Goal: Information Seeking & Learning: Find specific fact

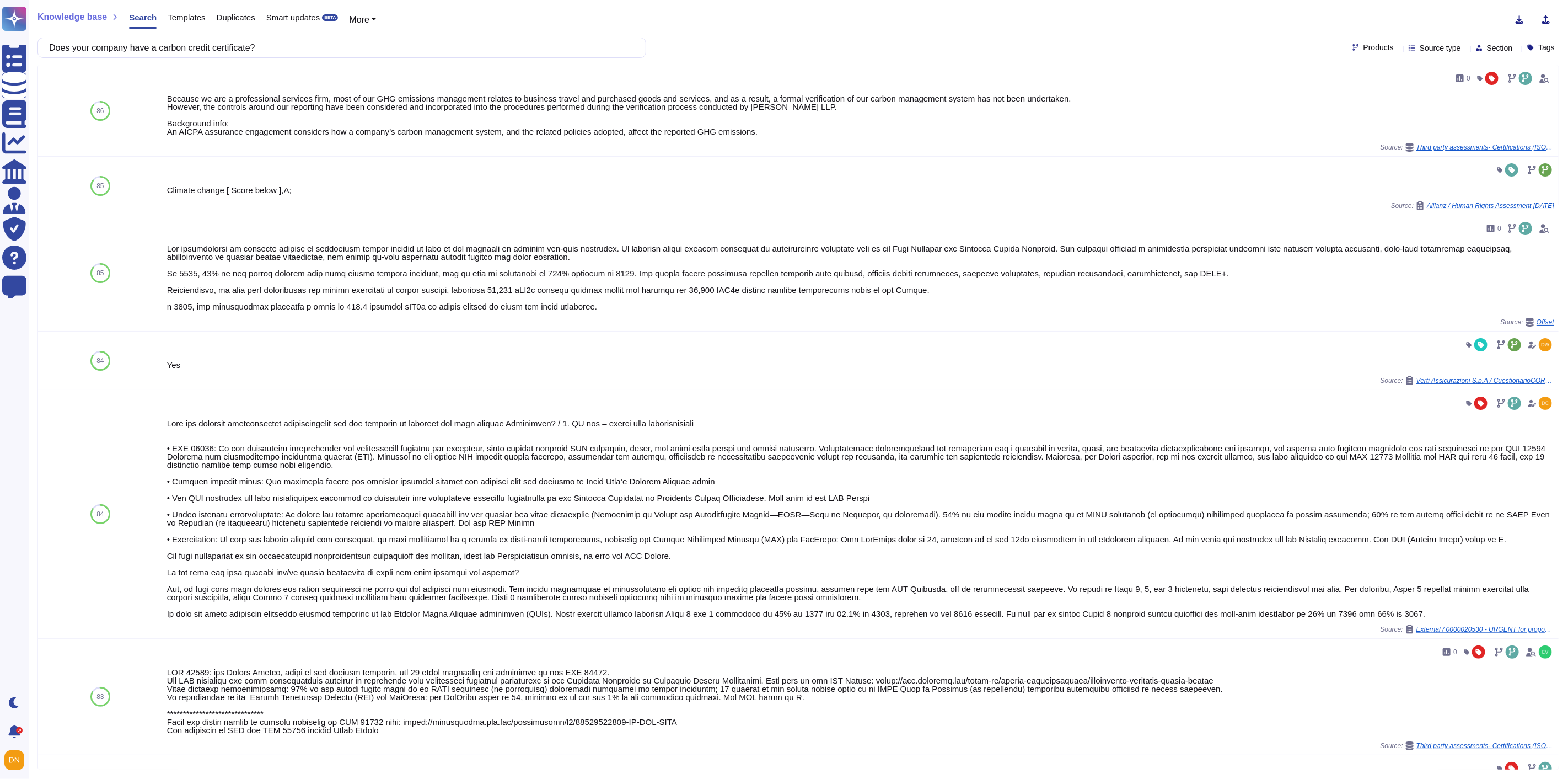
scroll to position [541, 0]
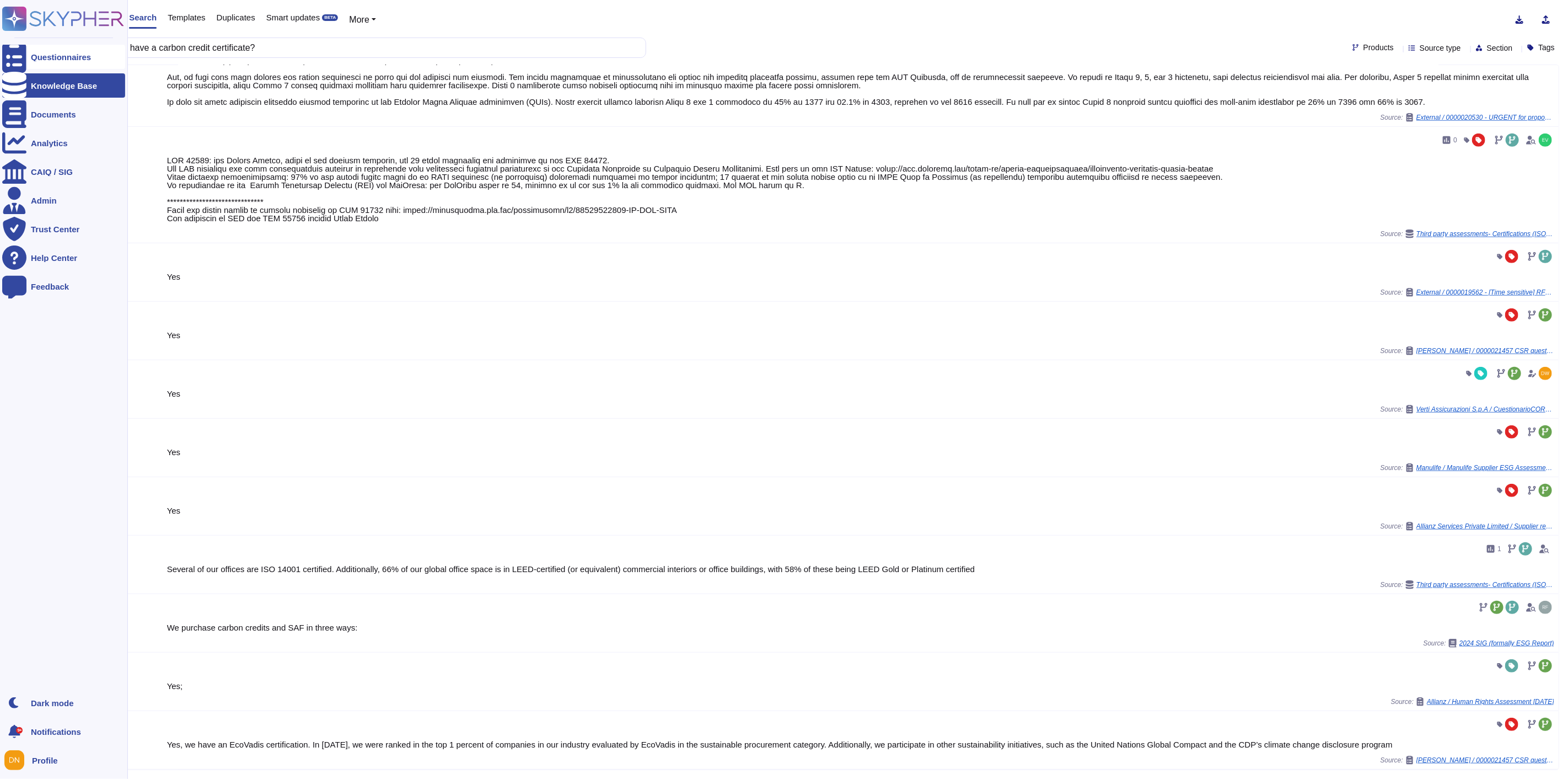
click at [26, 47] on div "Questionnaires Knowledge Base Documents Analytics CAIQ / SIG Admin Trust Center…" at bounding box center [784, 389] width 1568 height 779
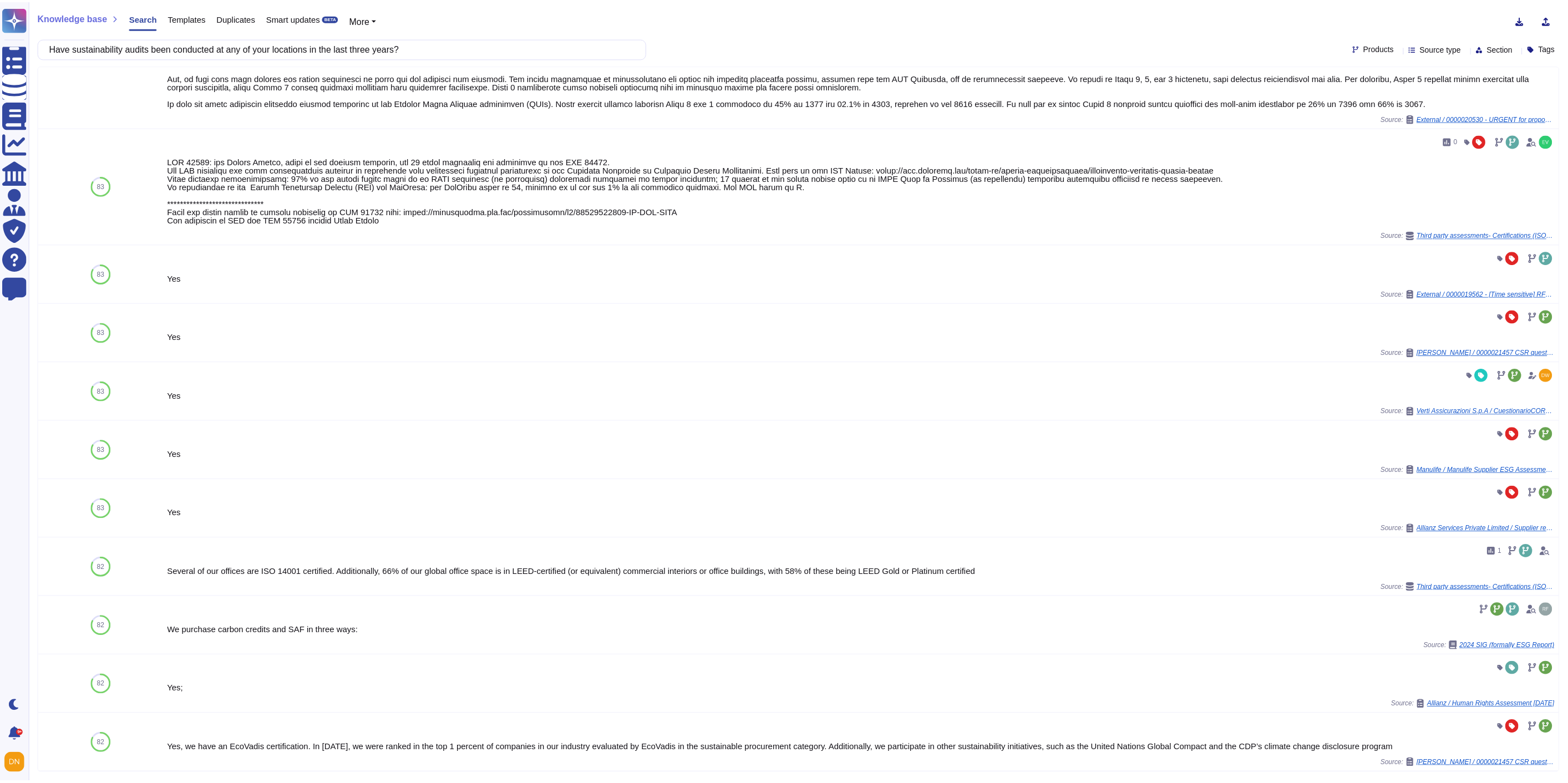
scroll to position [0, 0]
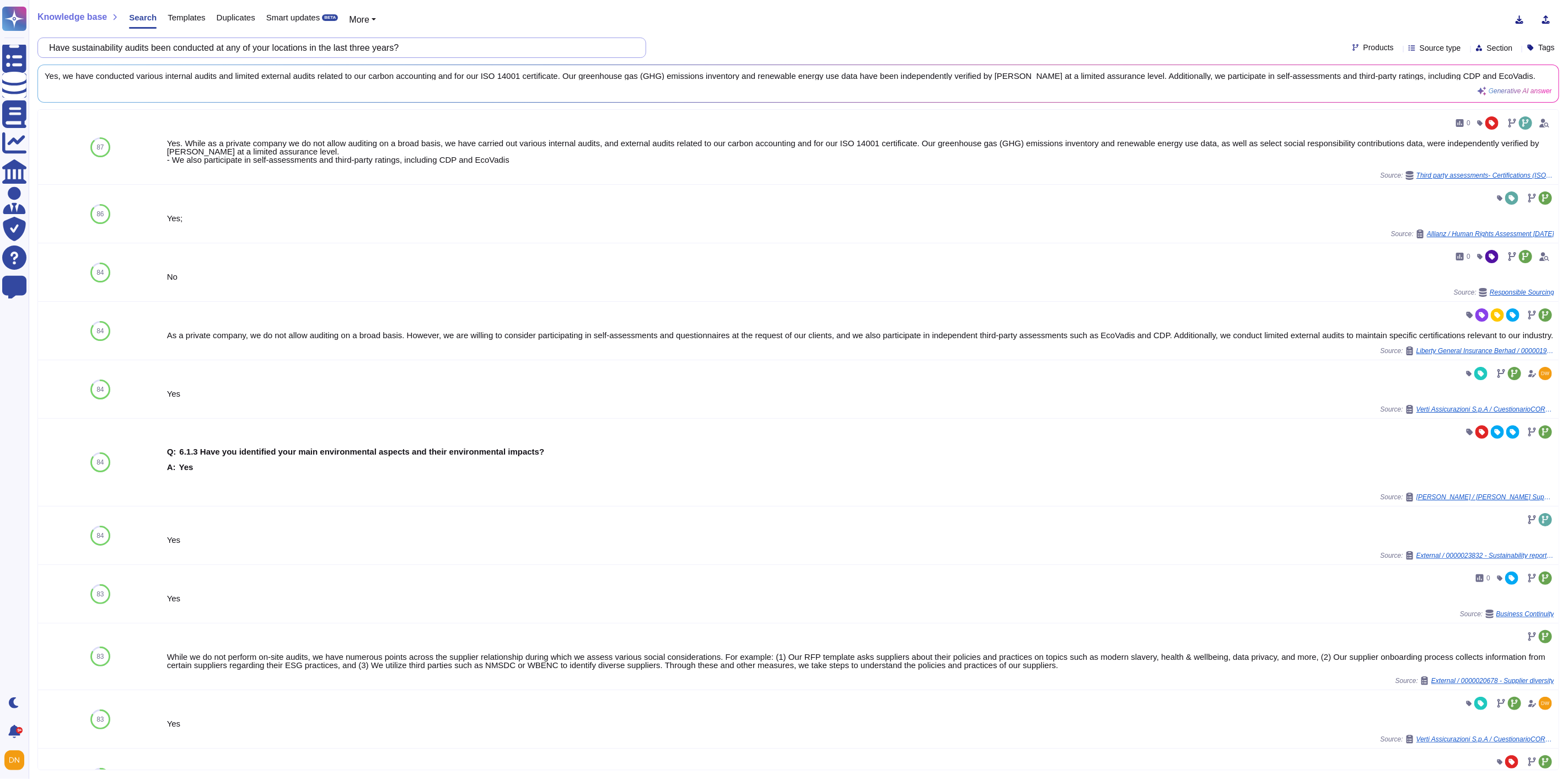
drag, startPoint x: 423, startPoint y: 45, endPoint x: 32, endPoint y: 48, distance: 391.0
click at [32, 48] on div "Knowledge base Search Templates Duplicates Smart updates BETA More Have sustain…" at bounding box center [798, 389] width 1539 height 779
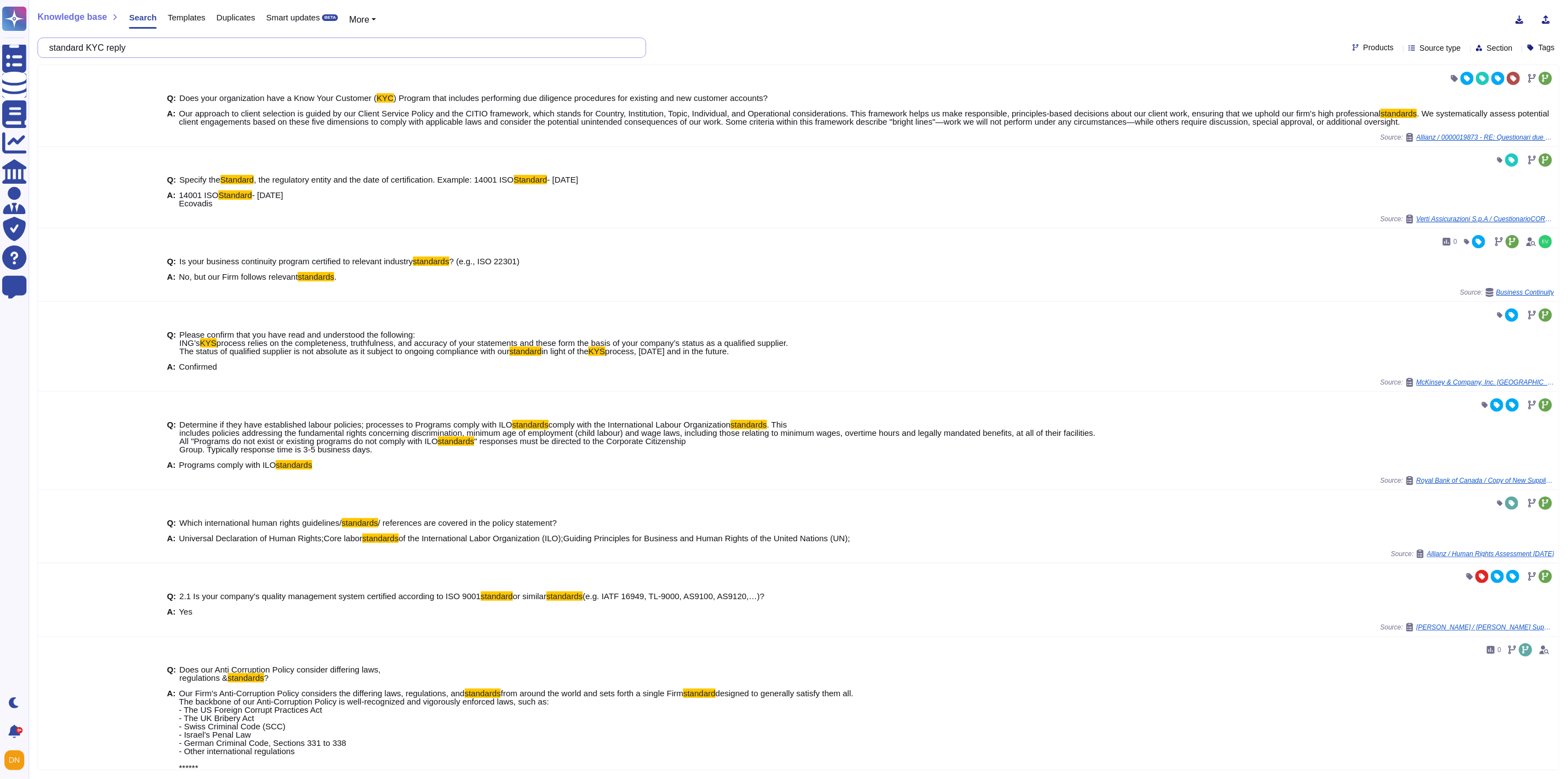
drag, startPoint x: 264, startPoint y: 50, endPoint x: 37, endPoint y: 48, distance: 227.0
click at [37, 48] on div "Knowledge base Search Templates Duplicates Smart updates BETA More standard KYC…" at bounding box center [798, 389] width 1539 height 779
paste input "Please upload a copy of your company's subcontractor assessment process"
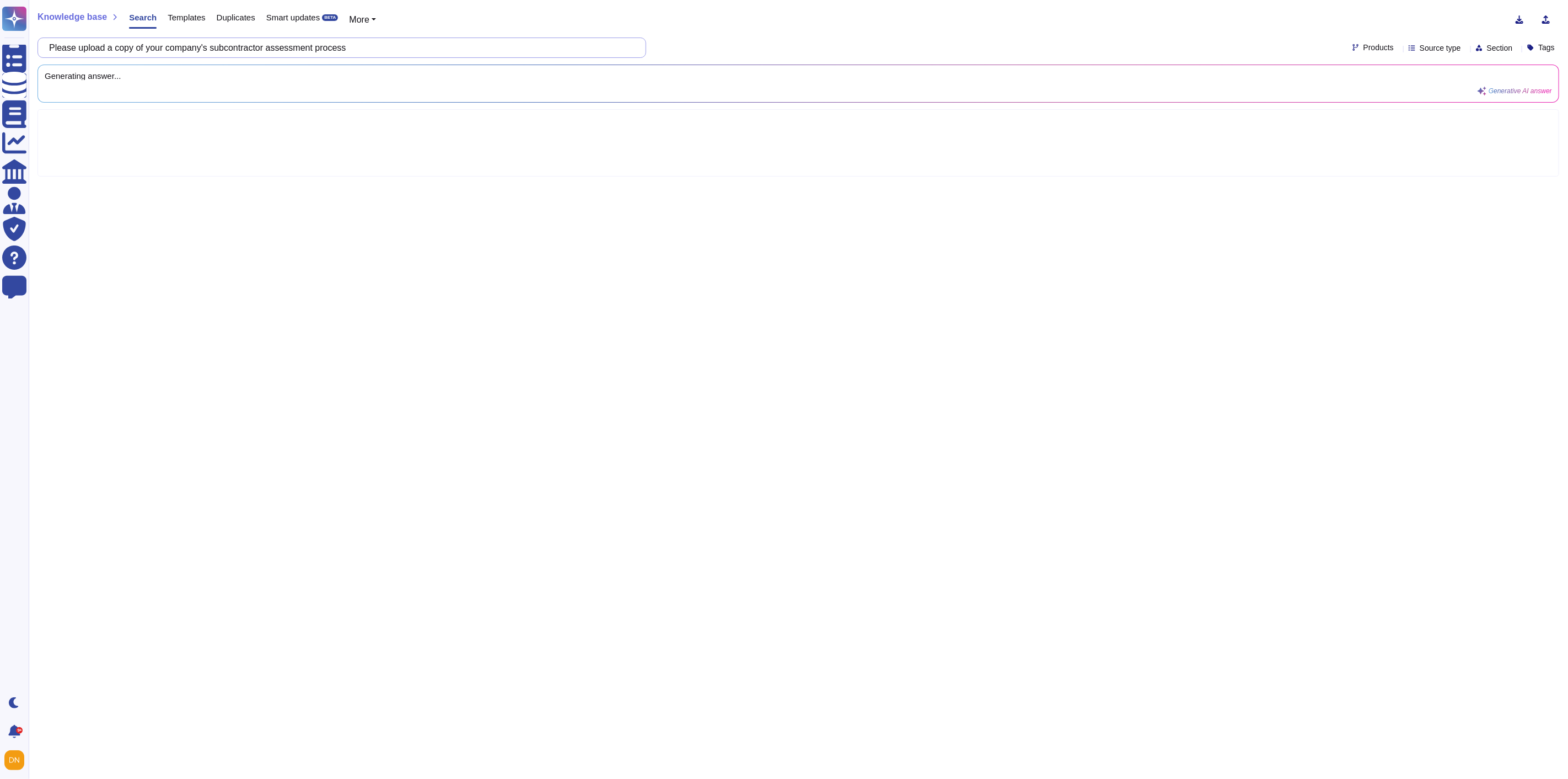
drag, startPoint x: 362, startPoint y: 47, endPoint x: 44, endPoint y: 46, distance: 318.0
click at [44, 46] on div "Please upload a copy of your company's subcontractor assessment process" at bounding box center [342, 48] width 609 height 21
type input "Please upload a copy of your company's subcontractor assessment process"
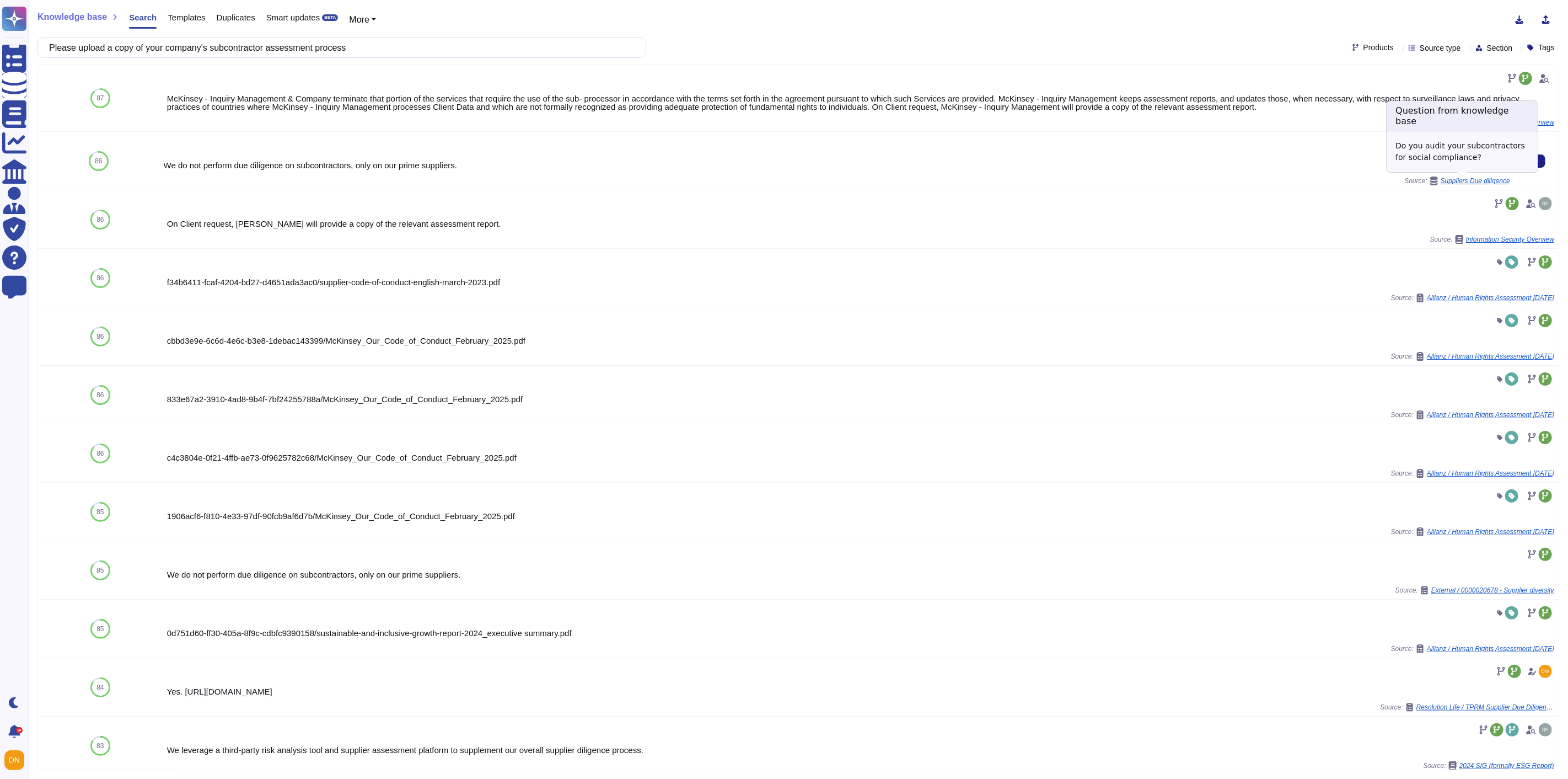
click at [1441, 181] on span "Suppliers Due diligence" at bounding box center [1475, 181] width 69 height 7
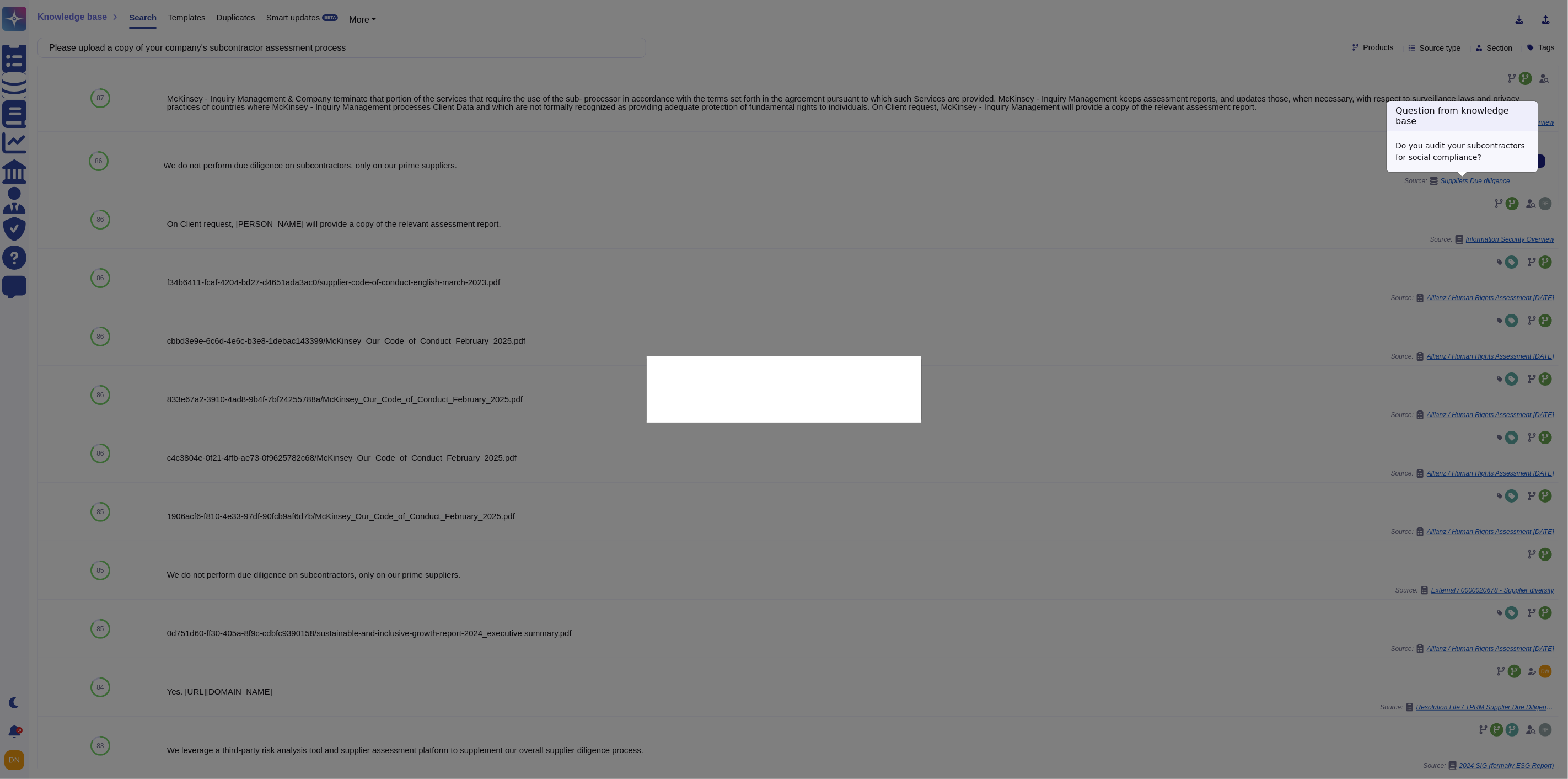
type textarea "Do you audit your subcontractors for social compliance?"
type textarea "We do not perform due diligence on subcontractors, only on our prime suppliers."
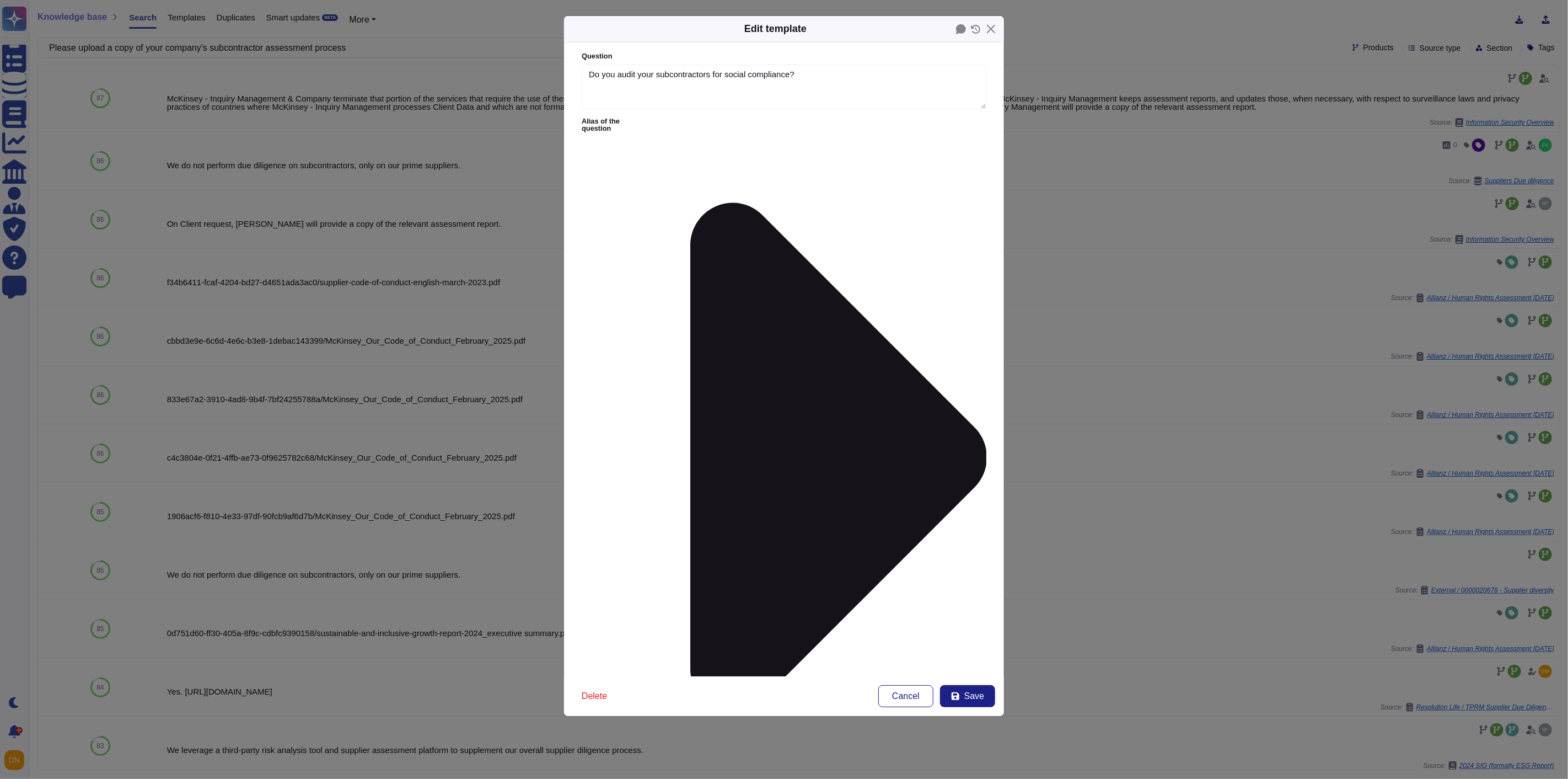
type textarea "Do you audit your subcontractors for social compliance?"
type textarea "We do not perform due diligence on subcontractors, only on our prime suppliers."
click at [992, 33] on button "Close" at bounding box center [991, 29] width 17 height 17
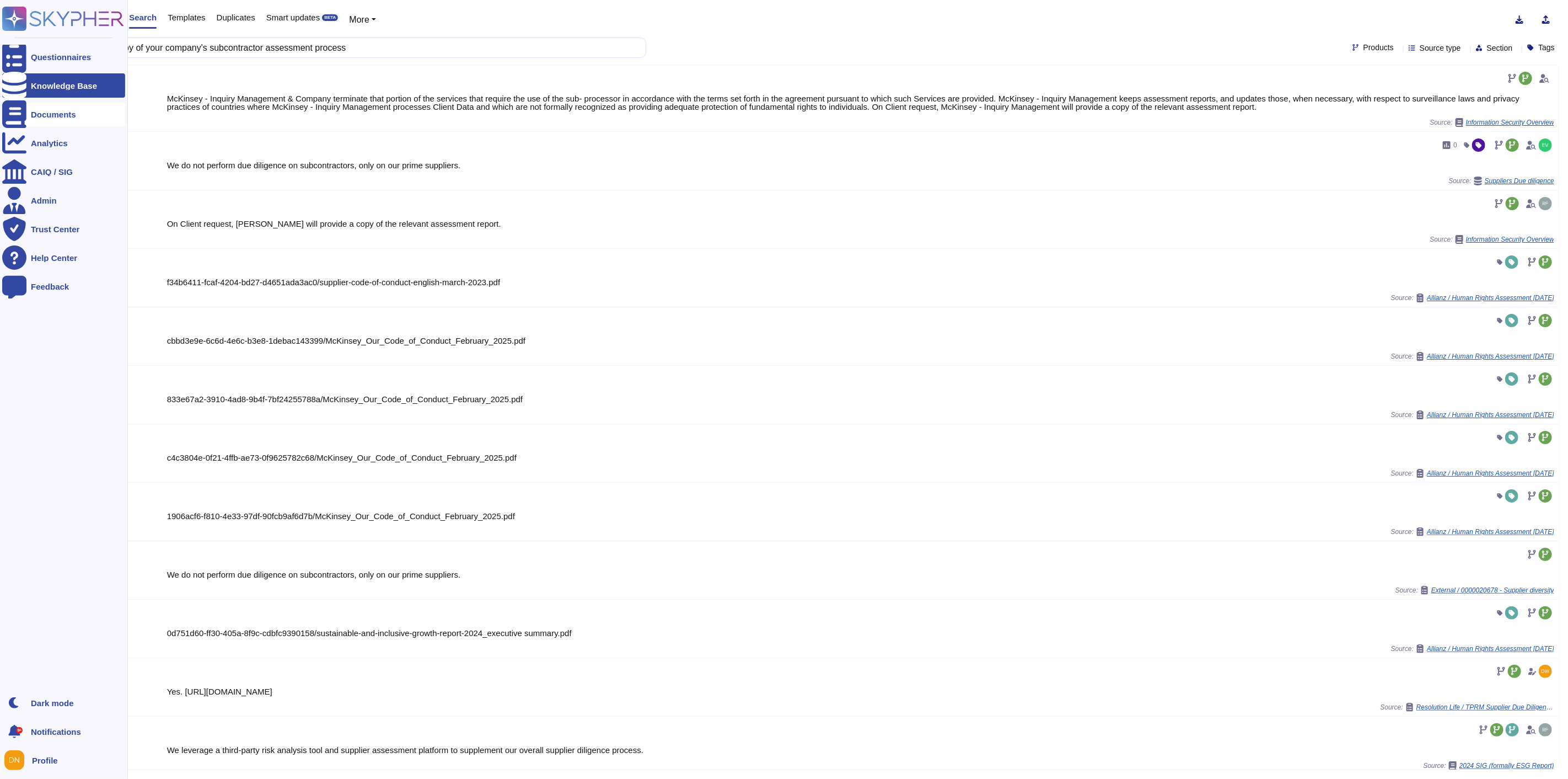
click at [17, 118] on icon at bounding box center [15, 114] width 24 height 27
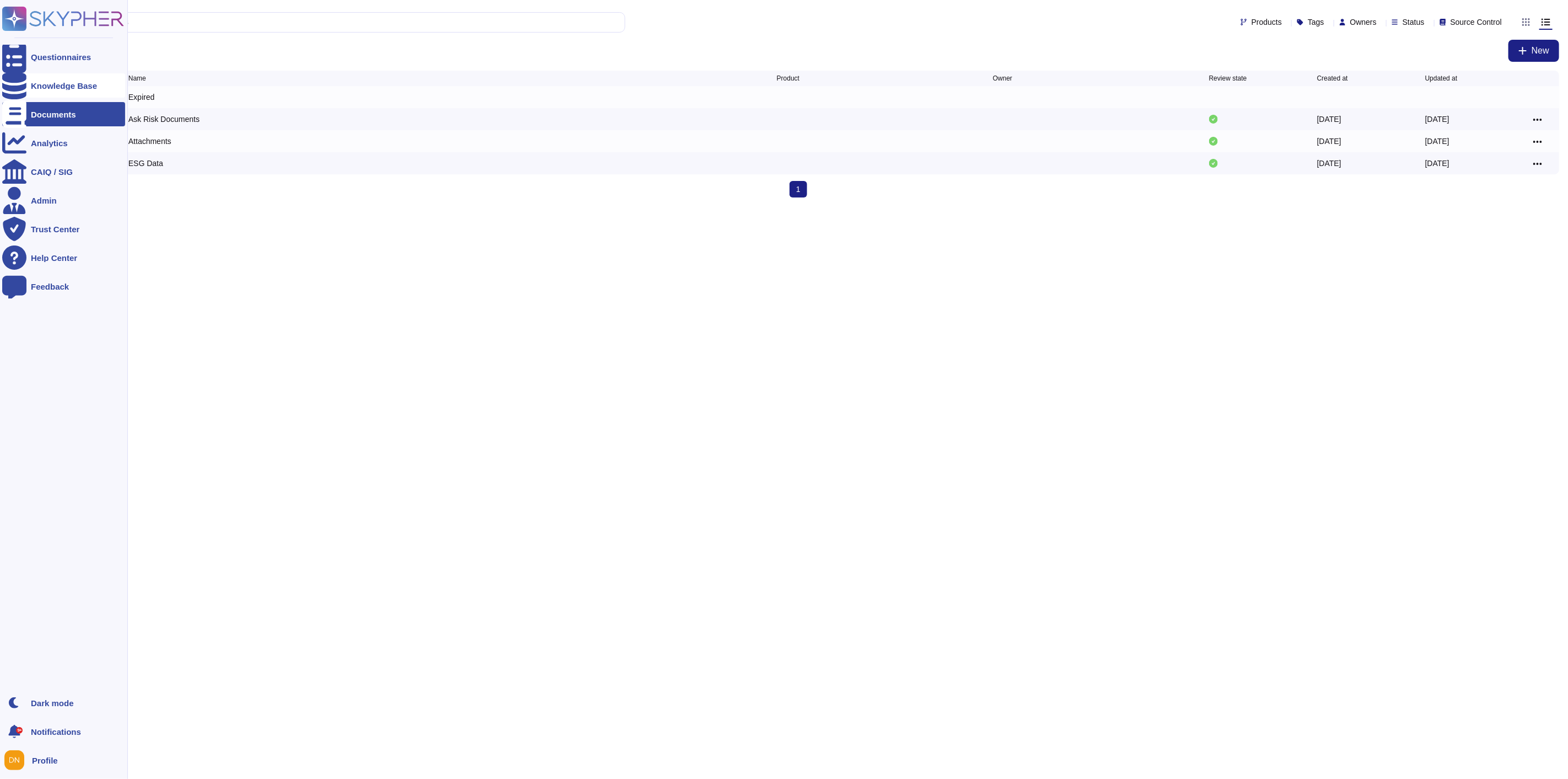
click at [24, 87] on div at bounding box center [15, 85] width 24 height 24
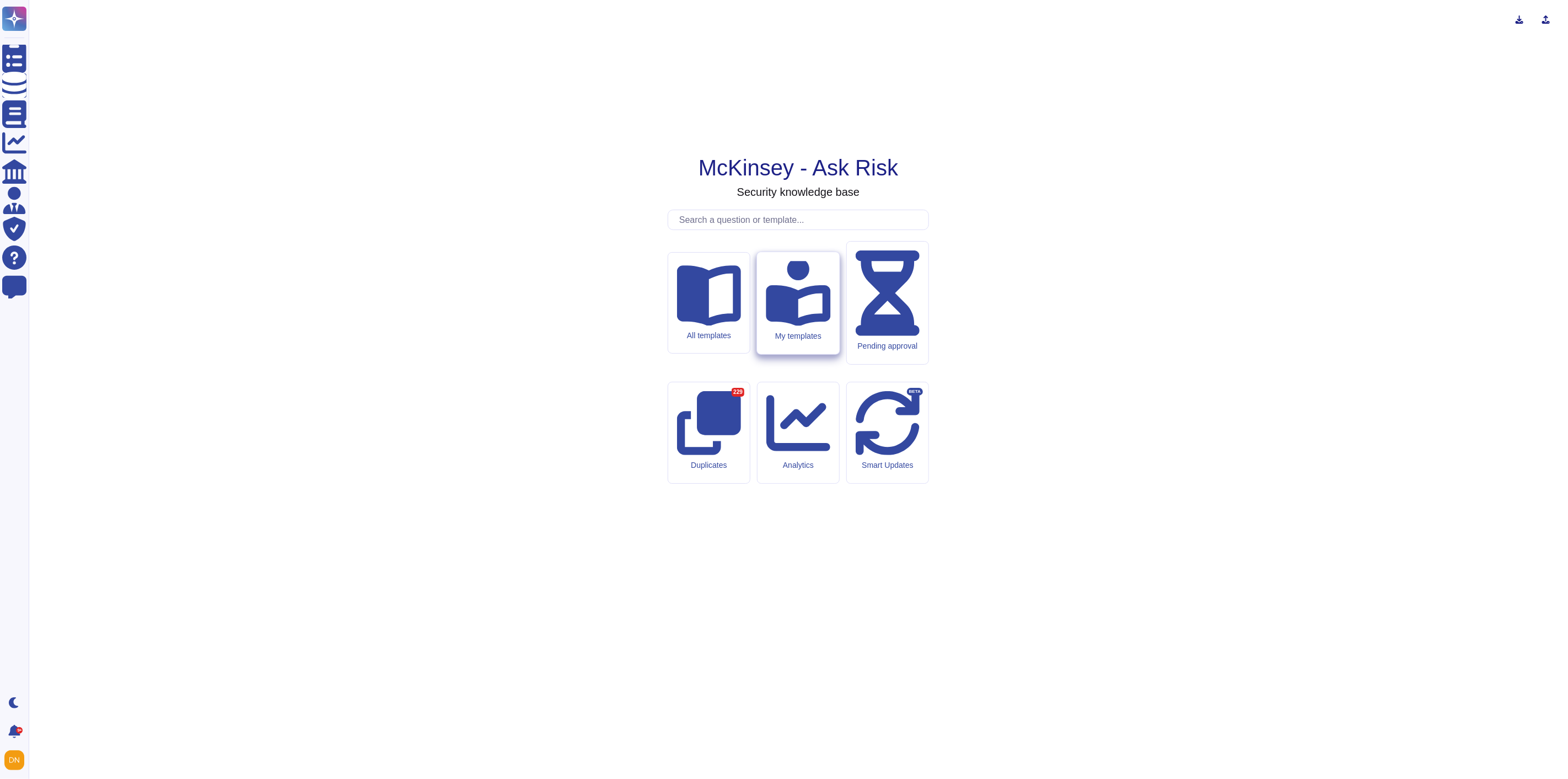
click at [787, 325] on icon at bounding box center [798, 293] width 65 height 65
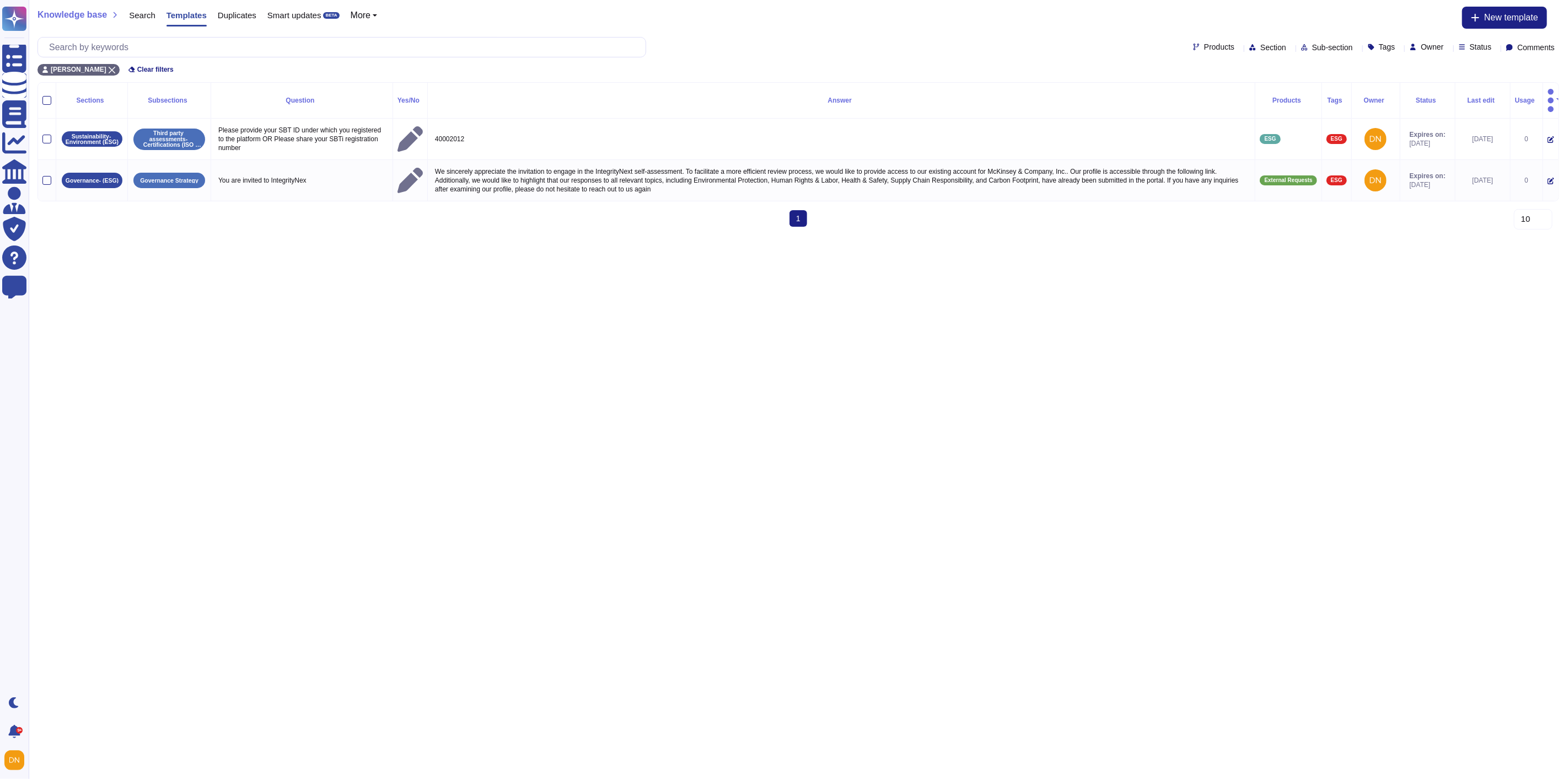
click at [1204, 46] on span "Products" at bounding box center [1219, 47] width 30 height 8
click at [1261, 49] on span "Section" at bounding box center [1273, 48] width 26 height 8
type input "supplier"
drag, startPoint x: 1287, startPoint y: 67, endPoint x: 1208, endPoint y: 63, distance: 79.1
click at [1208, 63] on body "Questionnaires Knowledge Base Documents Analytics CAIQ / SIG Admin Trust Center…" at bounding box center [784, 118] width 1568 height 236
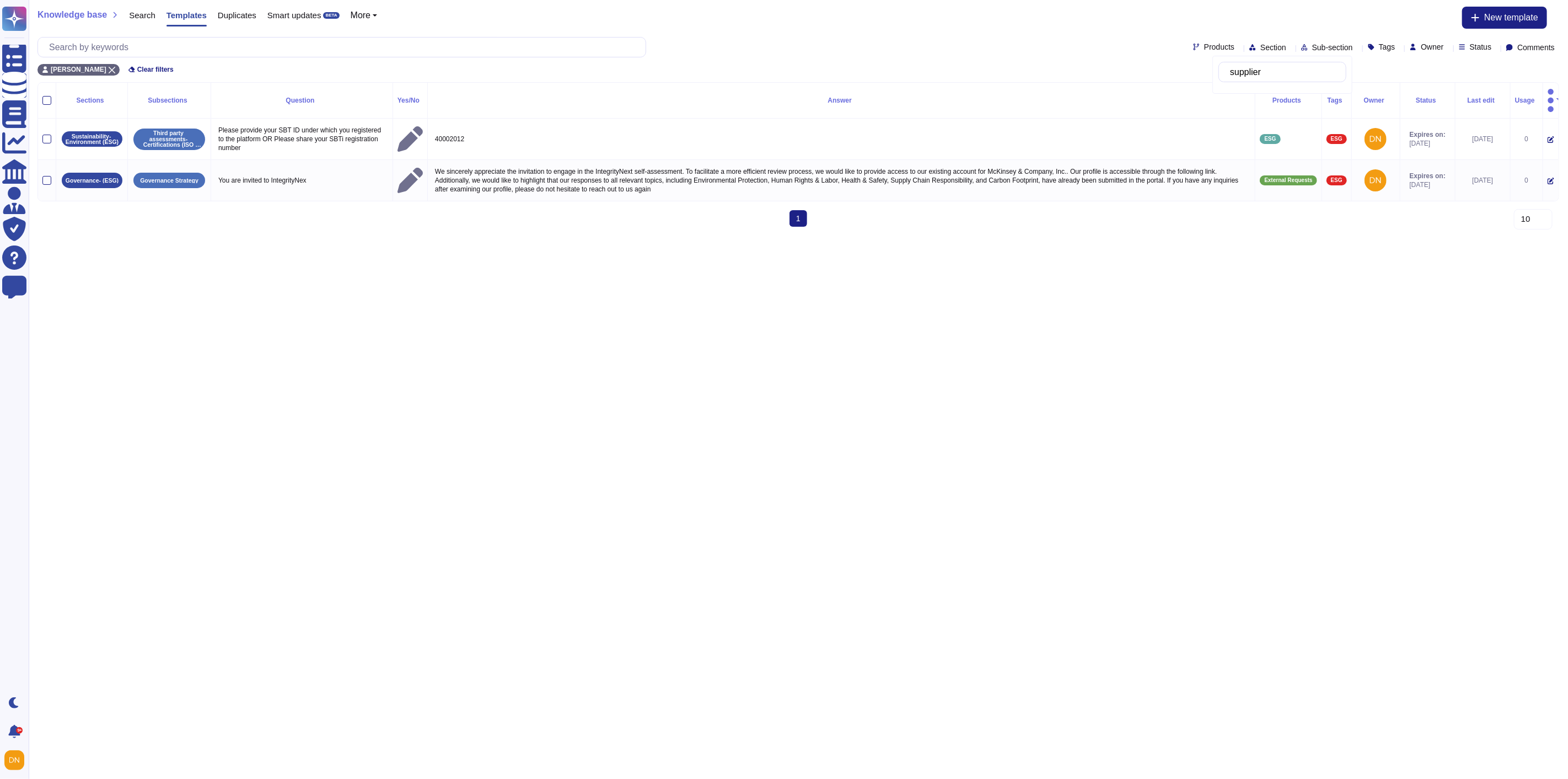
click at [1259, 76] on input "supplier" at bounding box center [1285, 72] width 121 height 19
click at [1274, 76] on input "supplier" at bounding box center [1285, 72] width 121 height 19
click at [1312, 44] on span "Sub-section" at bounding box center [1332, 48] width 41 height 8
type input "supp"
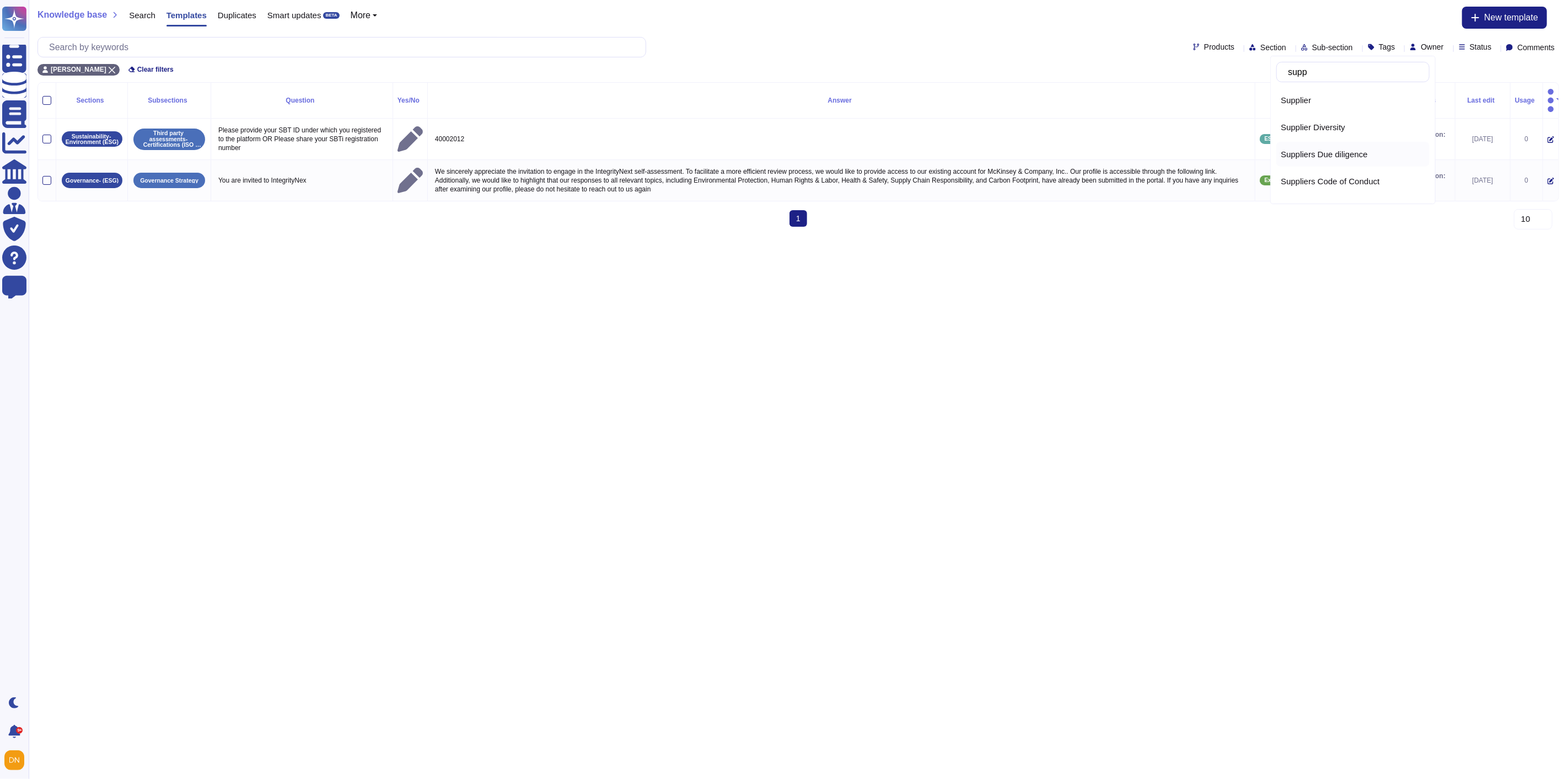
click at [1339, 151] on span "Suppliers Due diligence" at bounding box center [1324, 154] width 87 height 10
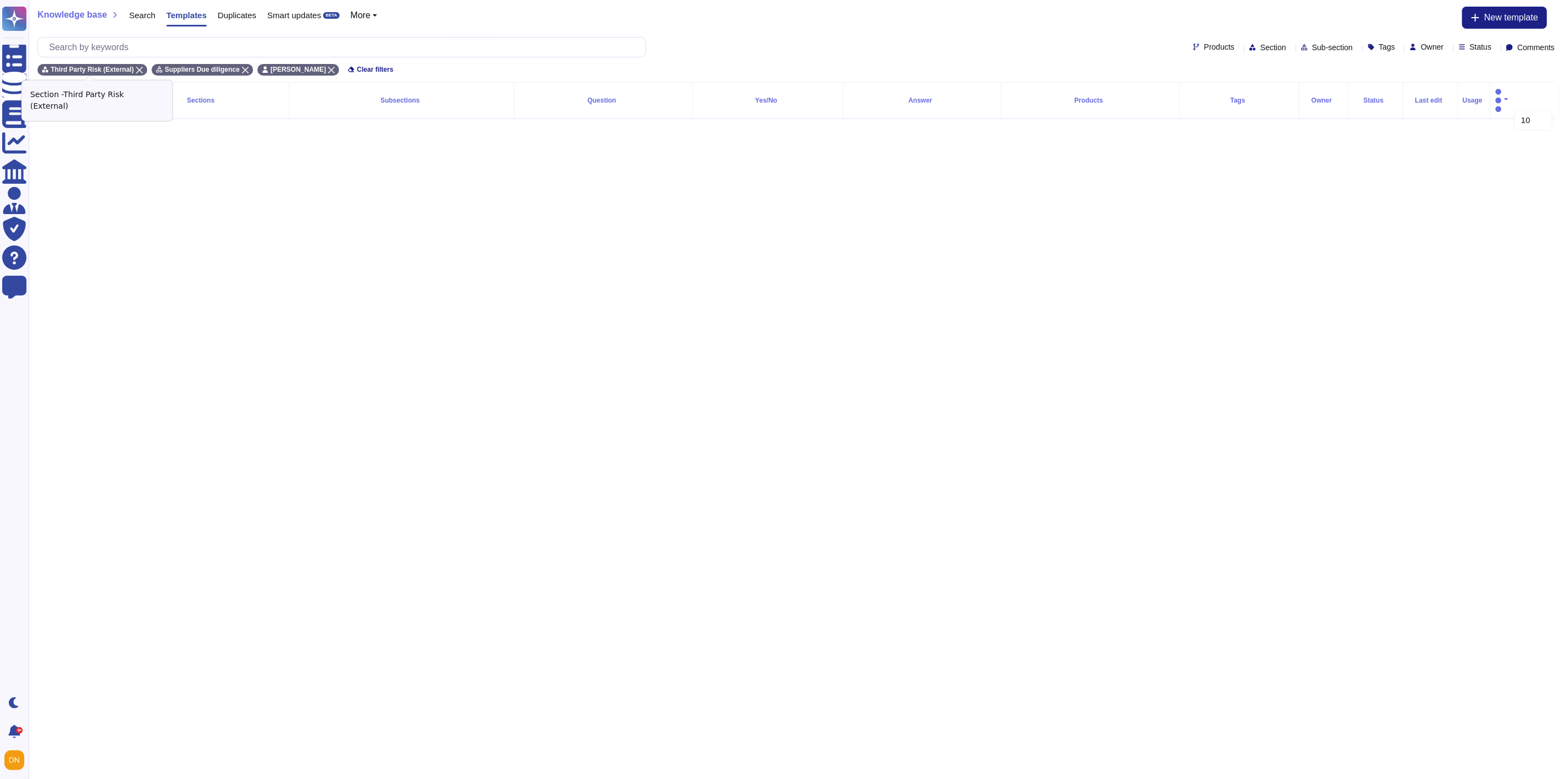
click at [136, 67] on icon at bounding box center [139, 70] width 7 height 7
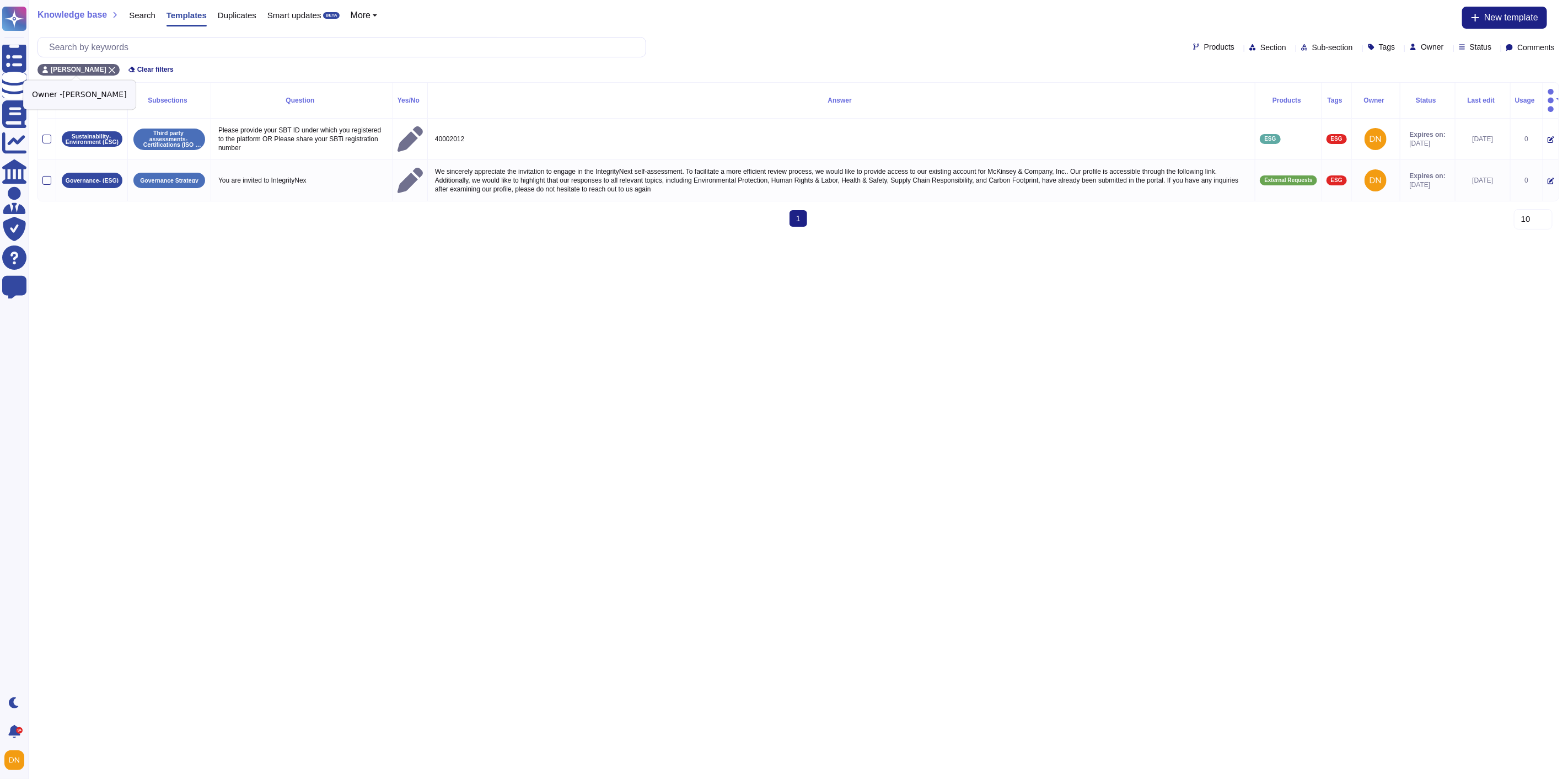
click at [108, 69] on icon at bounding box center [111, 70] width 7 height 7
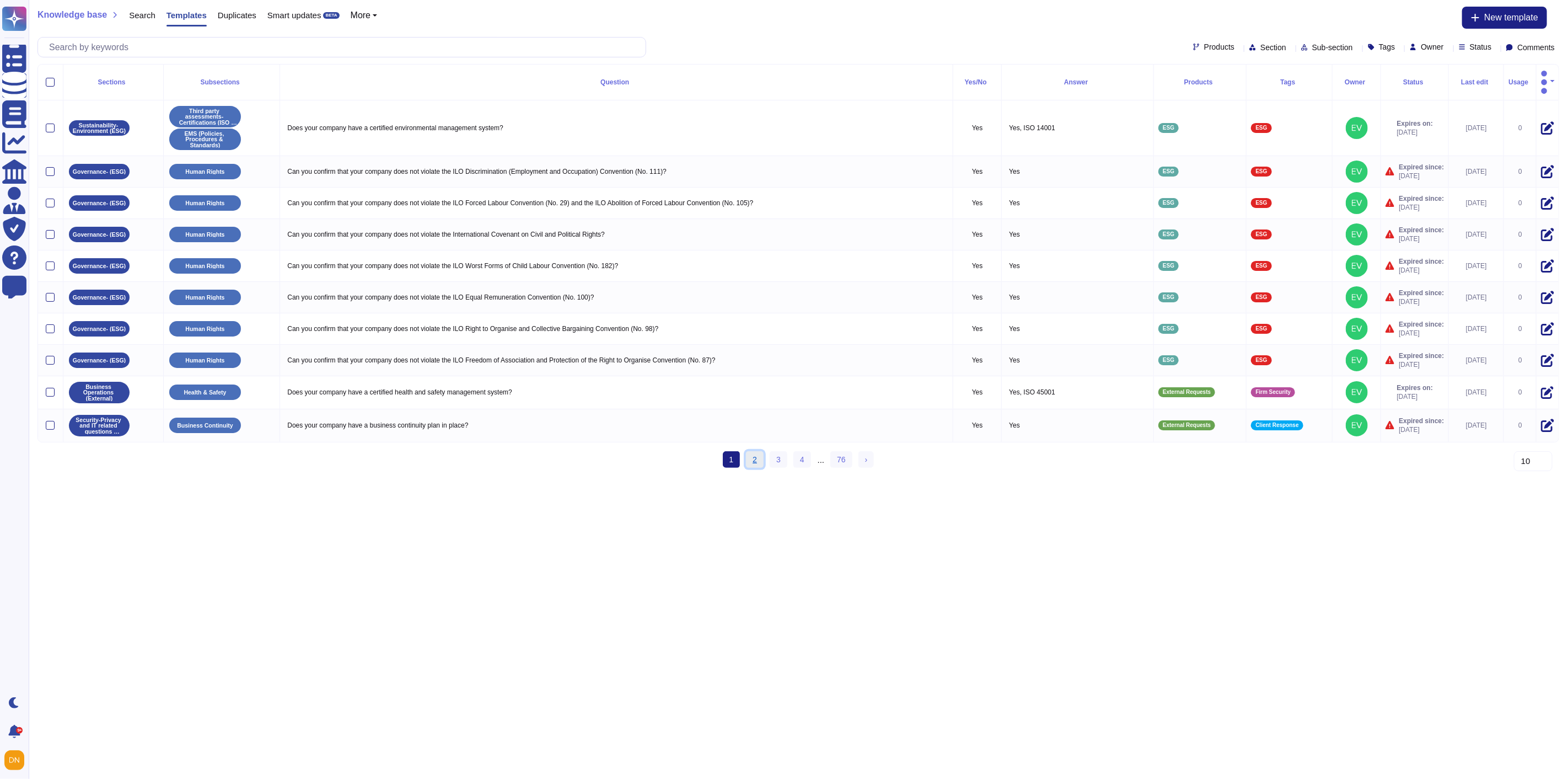
click at [757, 454] on link "2" at bounding box center [755, 459] width 18 height 16
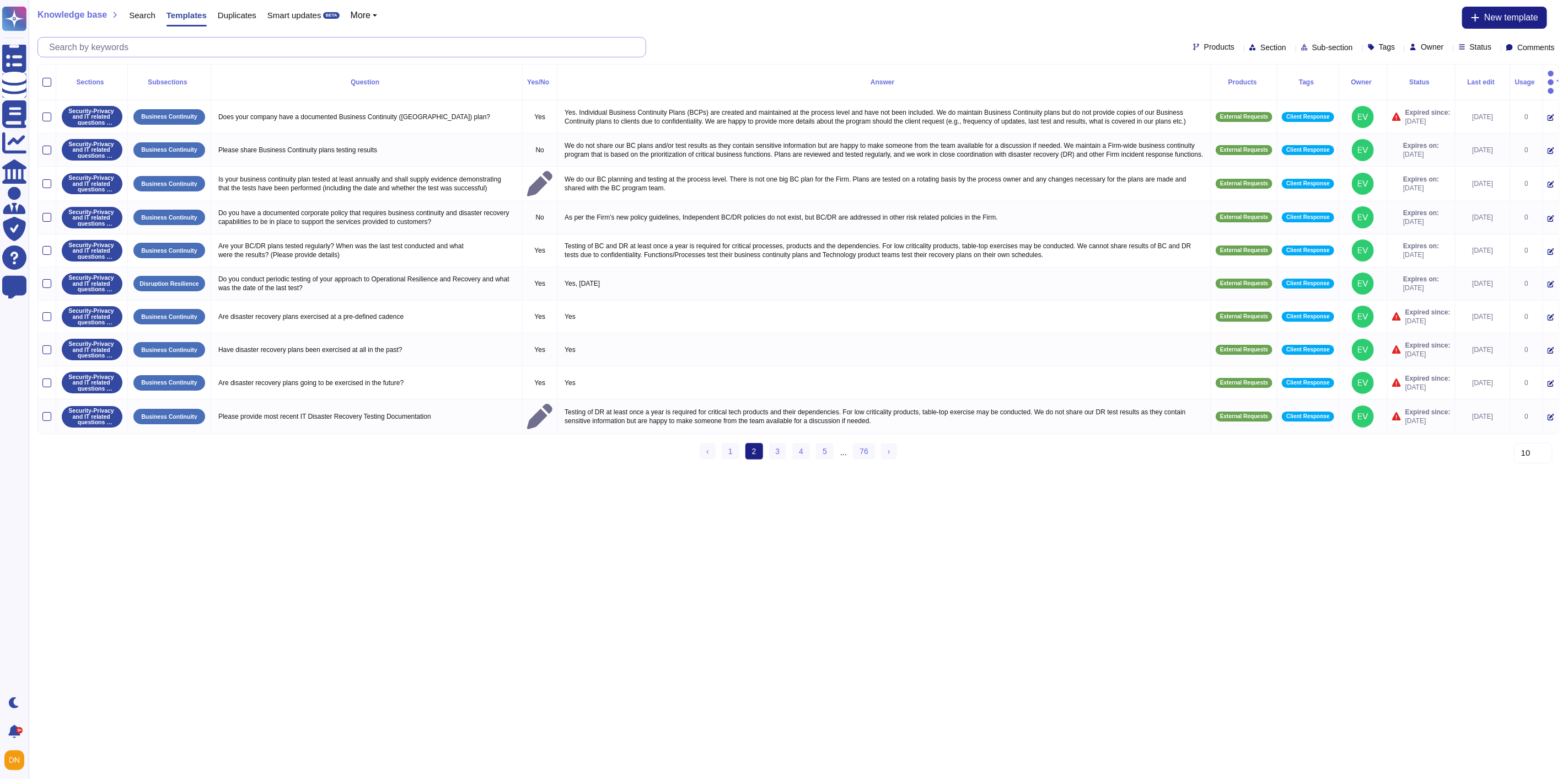
click at [166, 46] on input "text" at bounding box center [345, 48] width 602 height 19
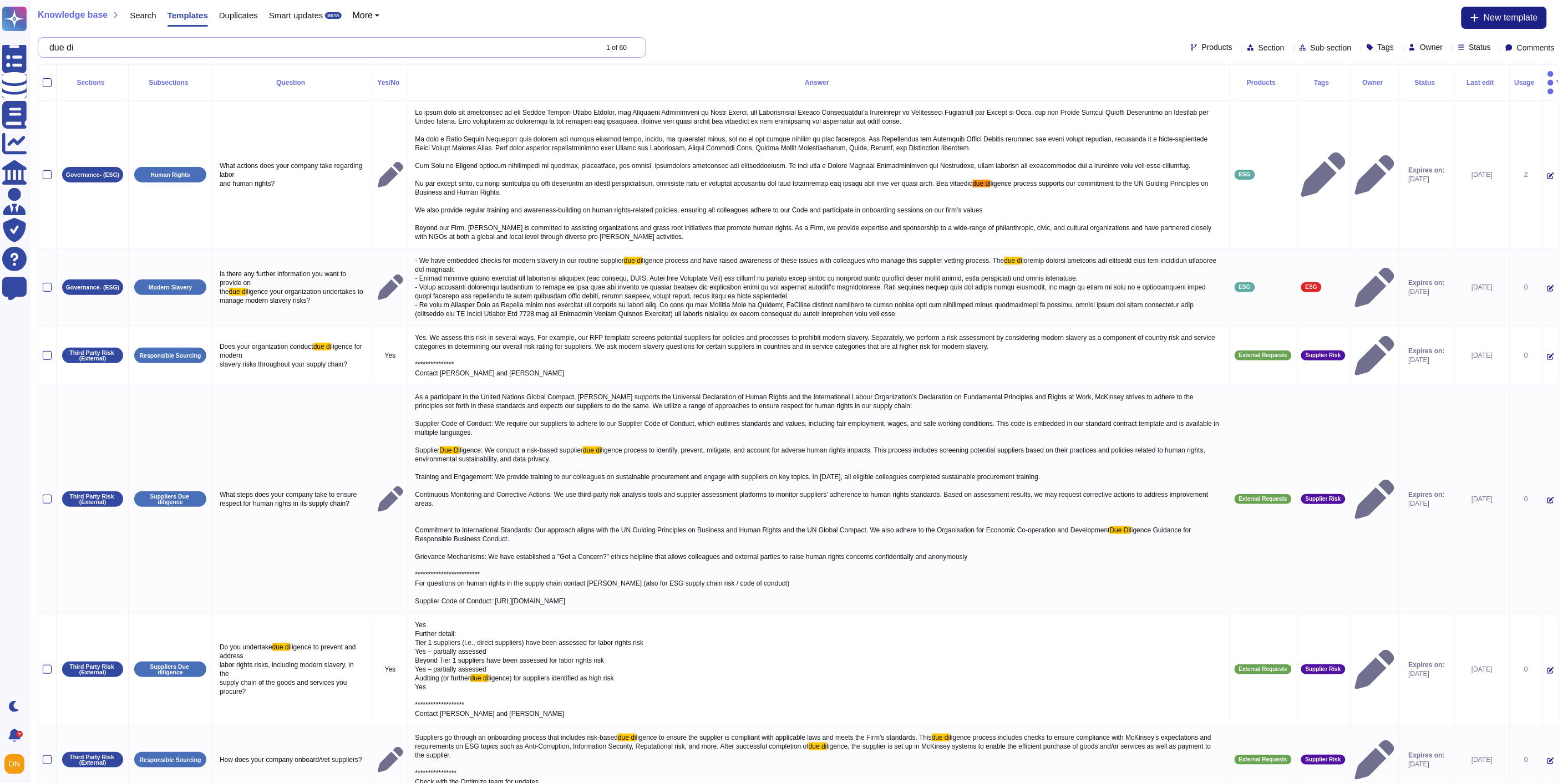
drag, startPoint x: 138, startPoint y: 49, endPoint x: 51, endPoint y: 48, distance: 87.0
click at [51, 48] on div "due di 1 of 60" at bounding box center [342, 48] width 609 height 21
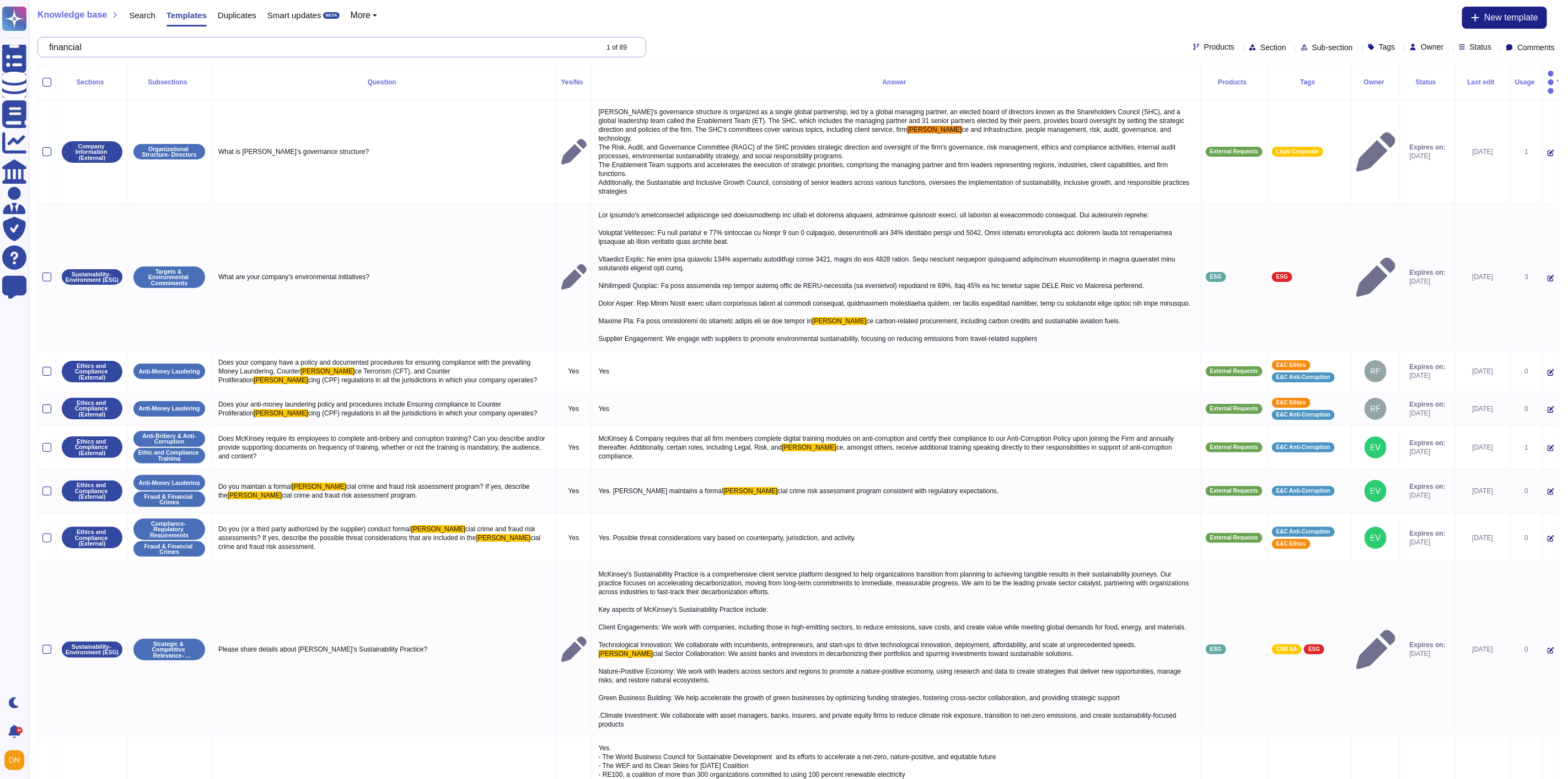
type input "f"
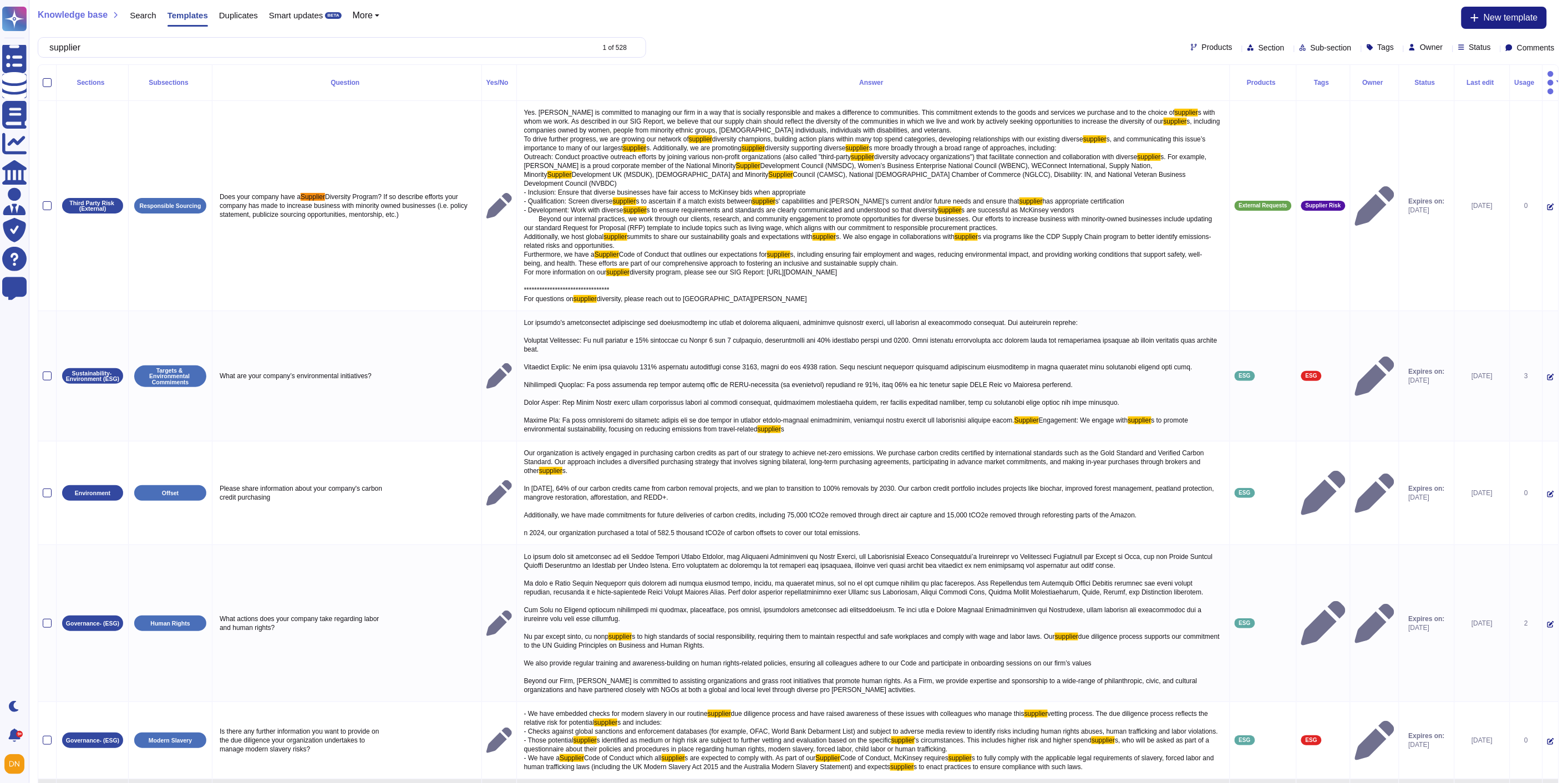
type input "supplier"
